Goal: Task Accomplishment & Management: Complete application form

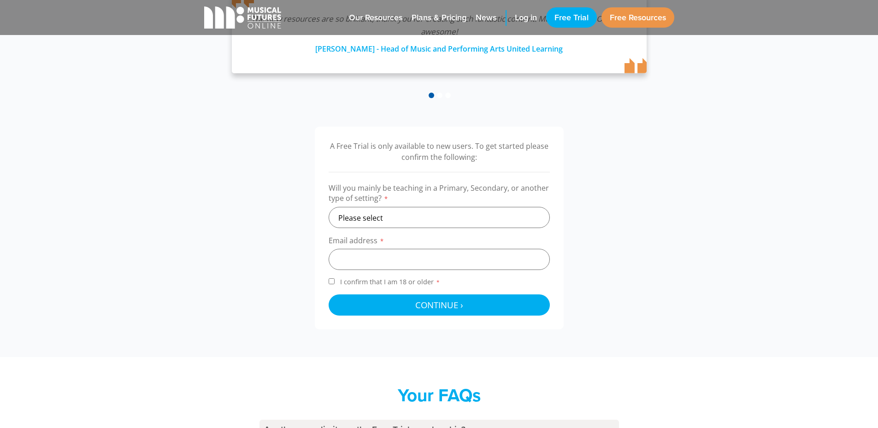
scroll to position [169, 0]
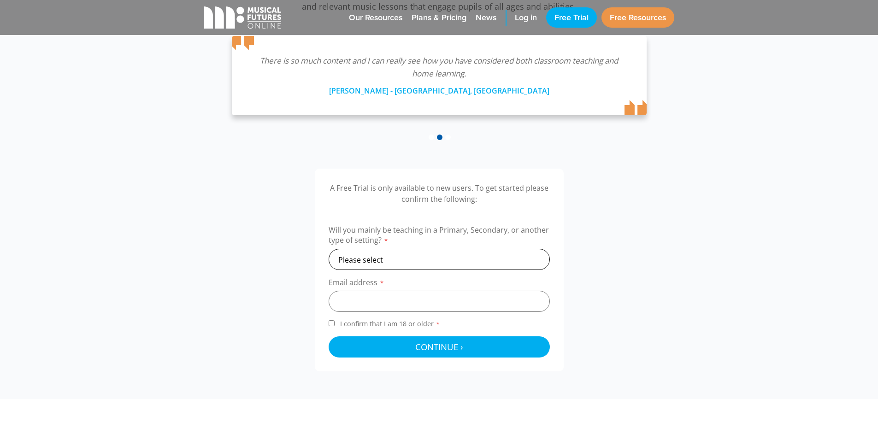
click at [395, 255] on select "Please select Primary Secondary Other" at bounding box center [438, 259] width 221 height 21
select select "primary"
click at [328, 249] on select "Please select Primary Secondary Other" at bounding box center [438, 259] width 221 height 21
click at [397, 293] on input "email" at bounding box center [438, 301] width 221 height 21
type input "[EMAIL_ADDRESS][DOMAIN_NAME]"
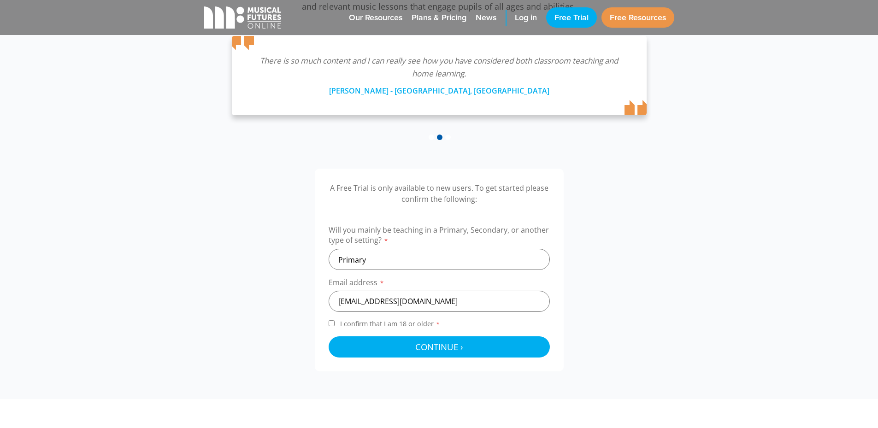
click at [330, 324] on input "I confirm that I am 18 or older *" at bounding box center [331, 323] width 6 height 6
checkbox input "true"
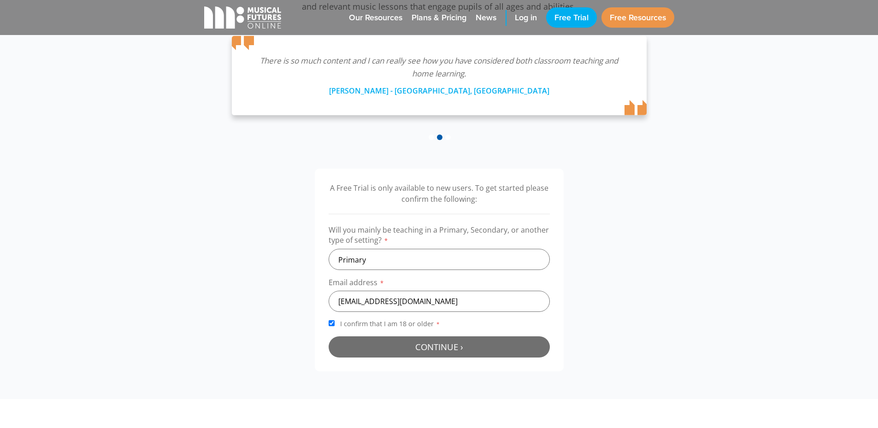
click at [434, 350] on span "Continue ›" at bounding box center [439, 347] width 48 height 12
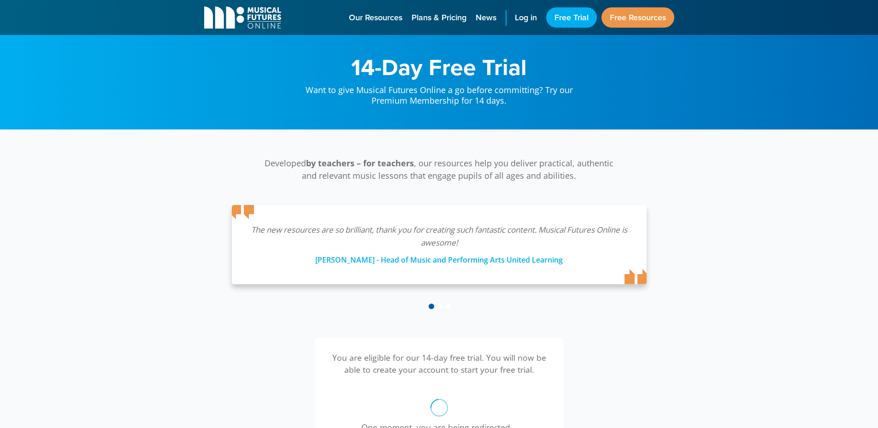
scroll to position [301, 0]
